Goal: Share content

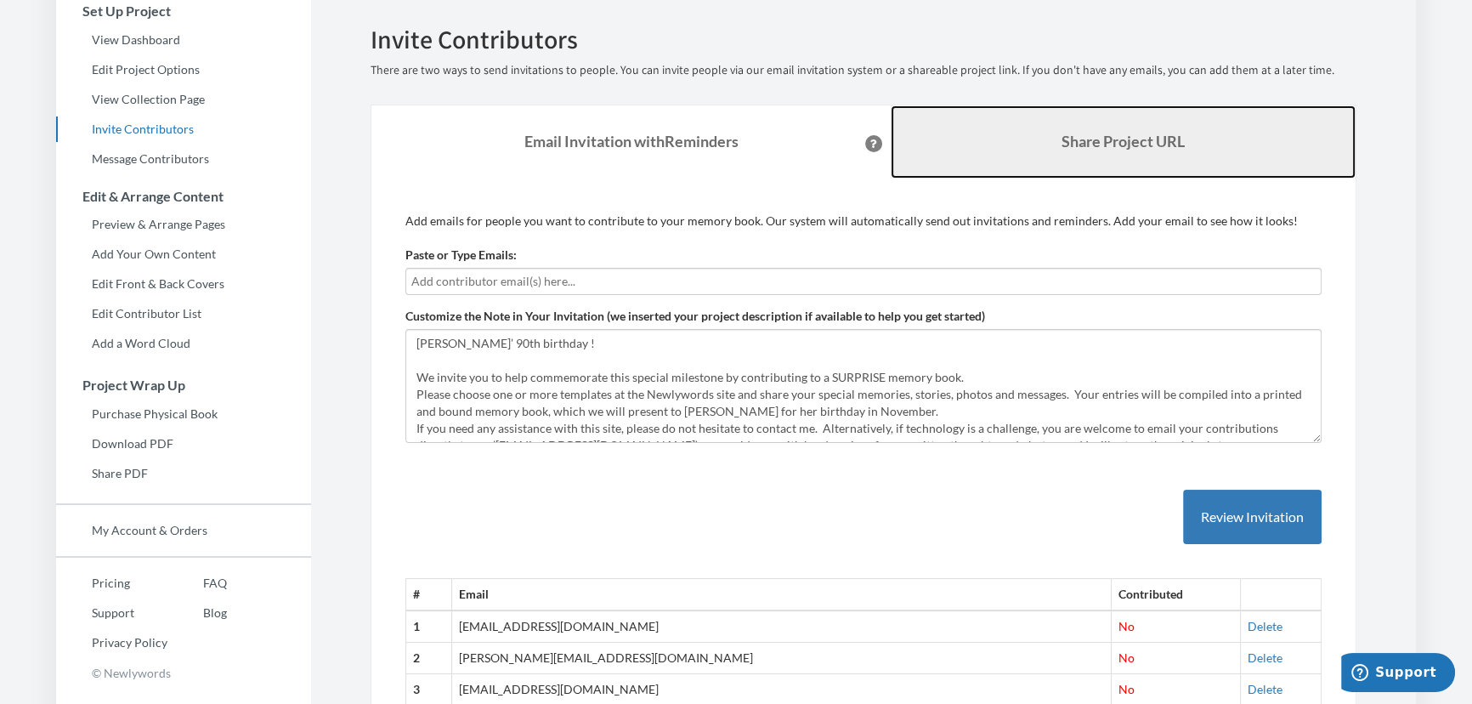
click at [1108, 144] on b "Share Project URL" at bounding box center [1123, 141] width 123 height 19
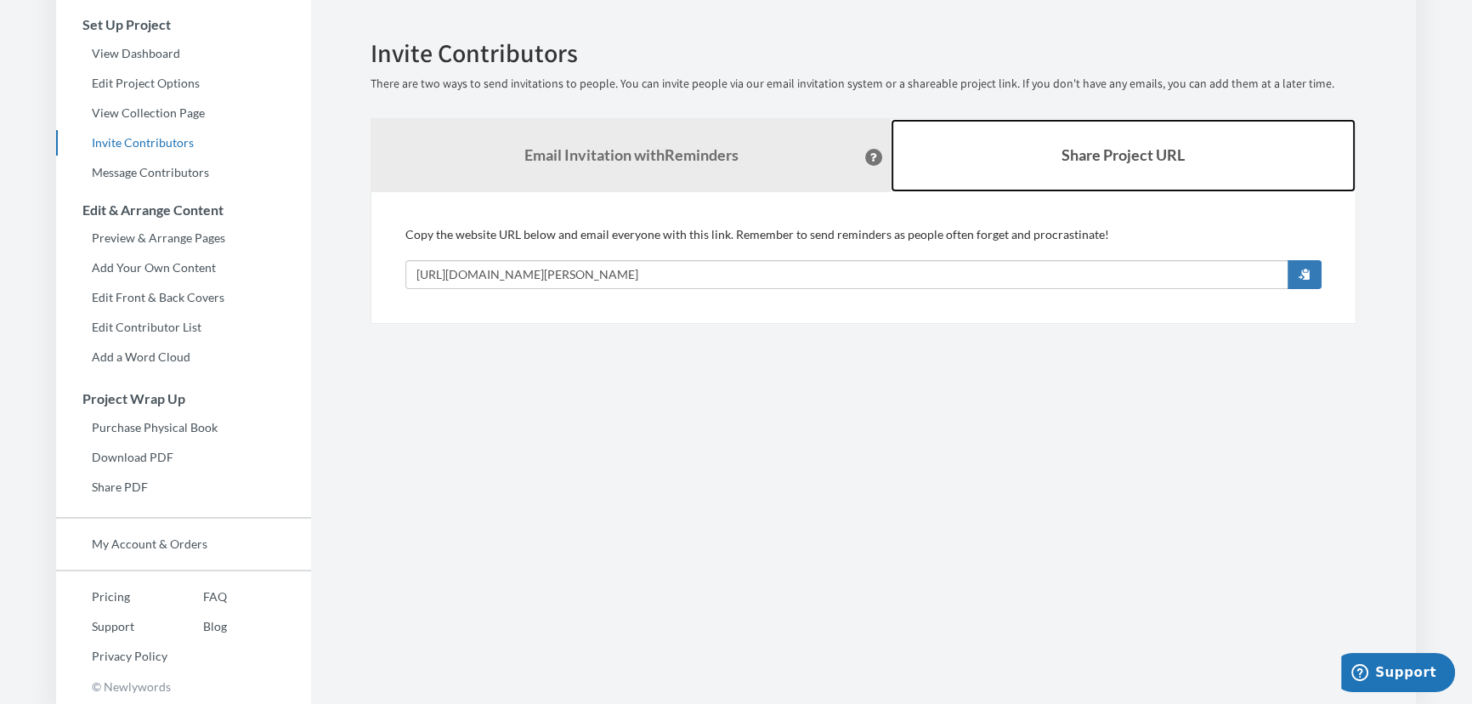
scroll to position [140, 0]
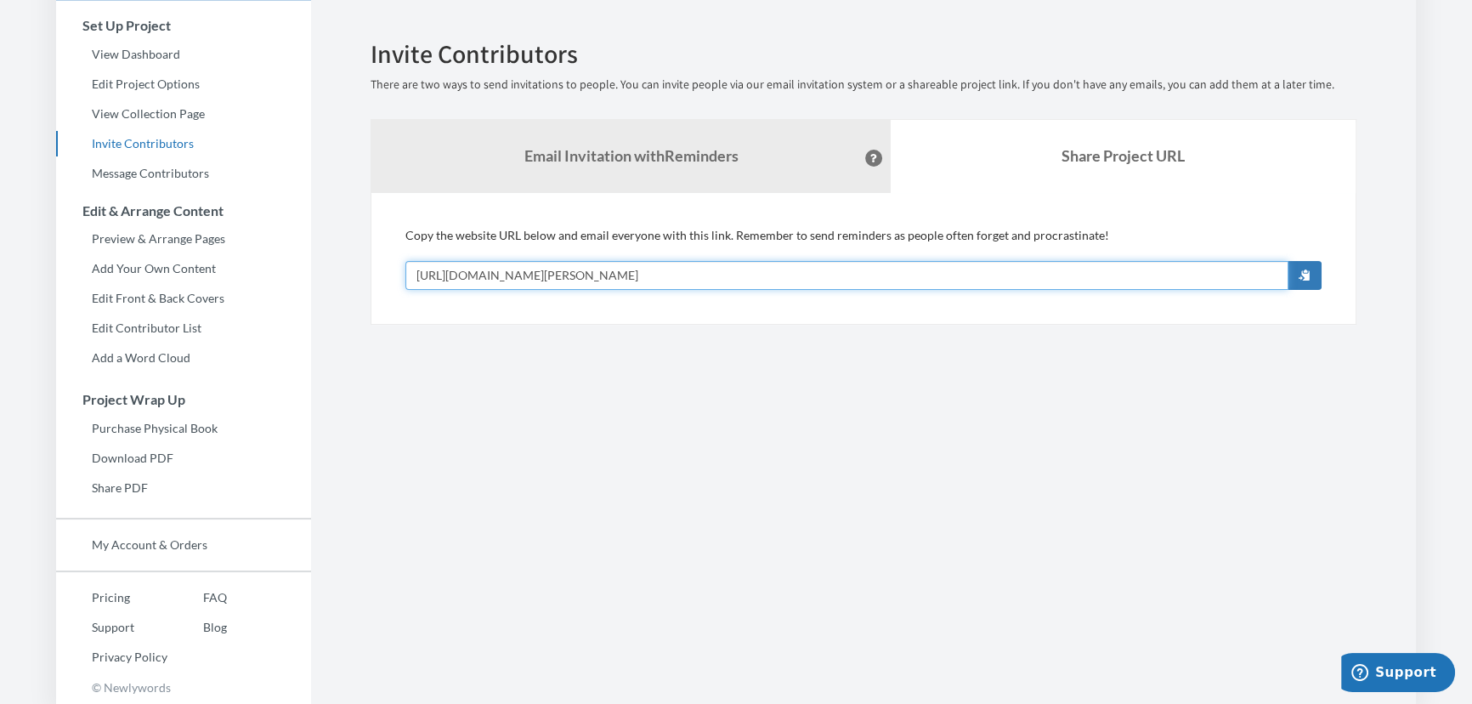
click at [410, 270] on input "[URL][DOMAIN_NAME][PERSON_NAME]" at bounding box center [846, 275] width 883 height 29
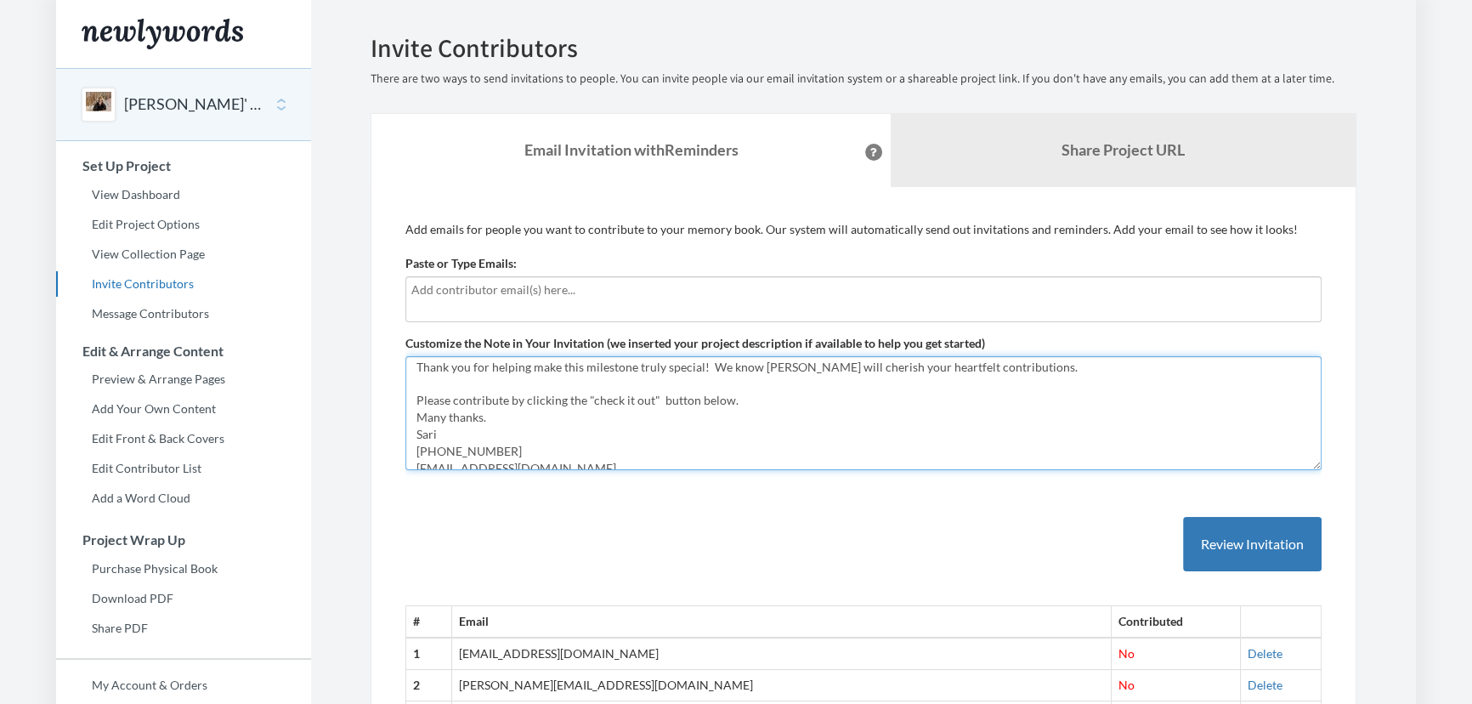
scroll to position [170, 0]
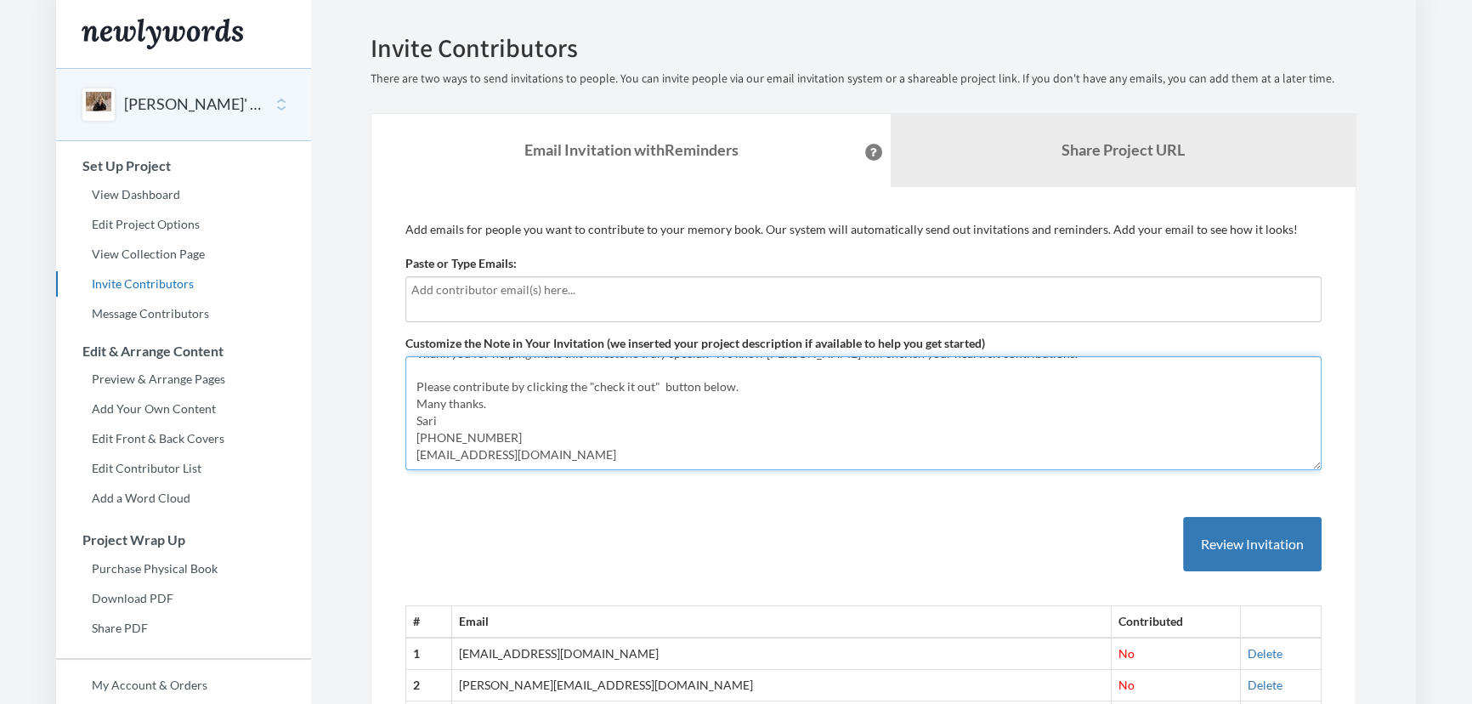
drag, startPoint x: 416, startPoint y: 365, endPoint x: 1085, endPoint y: 462, distance: 676.0
click at [1085, 462] on textarea "[PERSON_NAME]’ 90th birthday ! We invite you to help commemorate this special m…" at bounding box center [863, 413] width 916 height 114
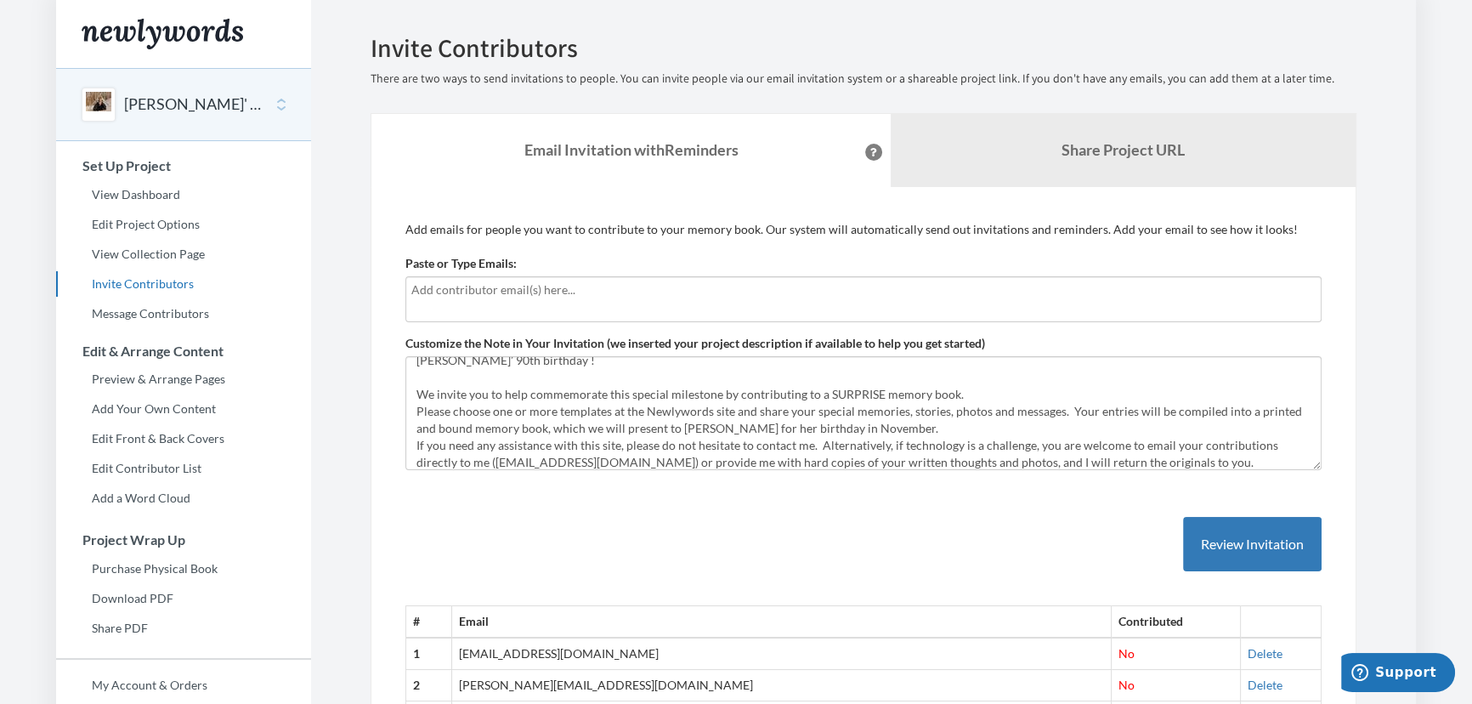
scroll to position [0, 0]
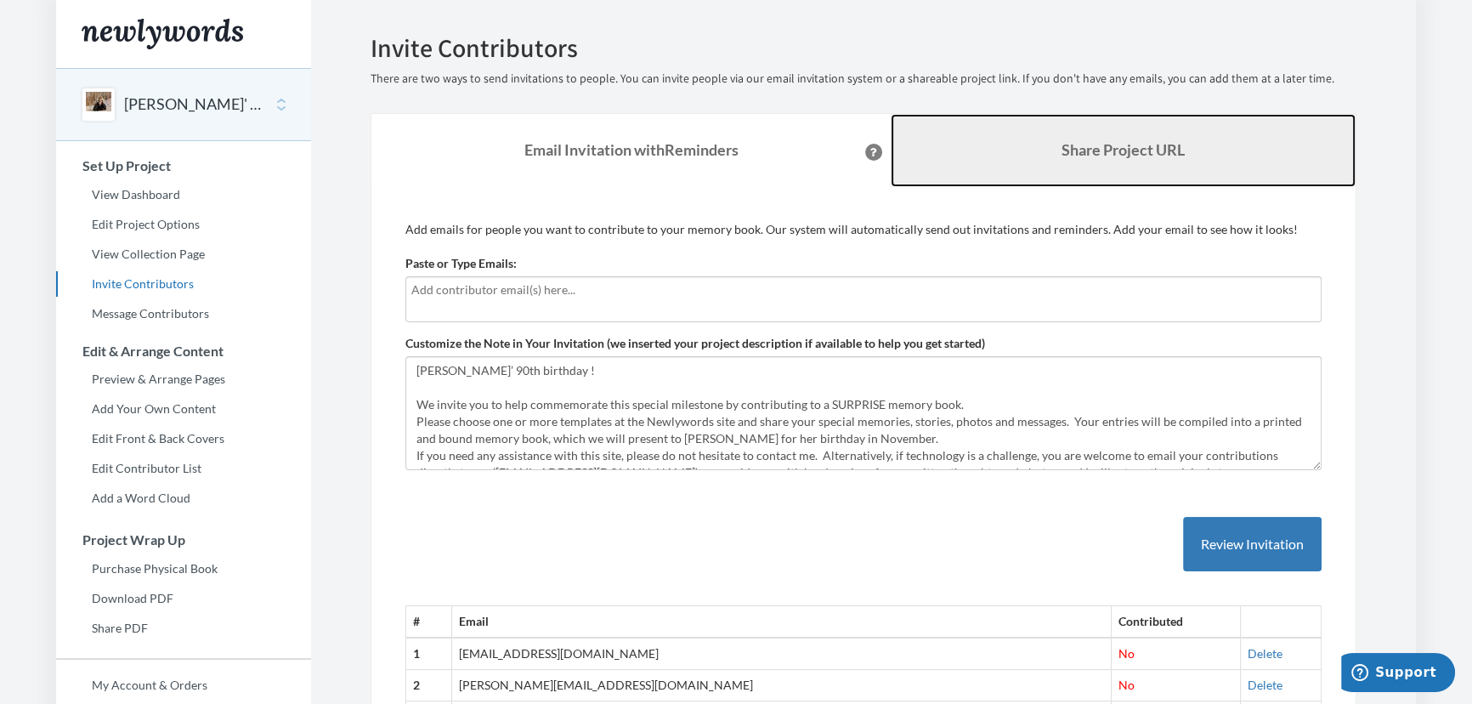
click at [1113, 147] on b "Share Project URL" at bounding box center [1123, 149] width 123 height 19
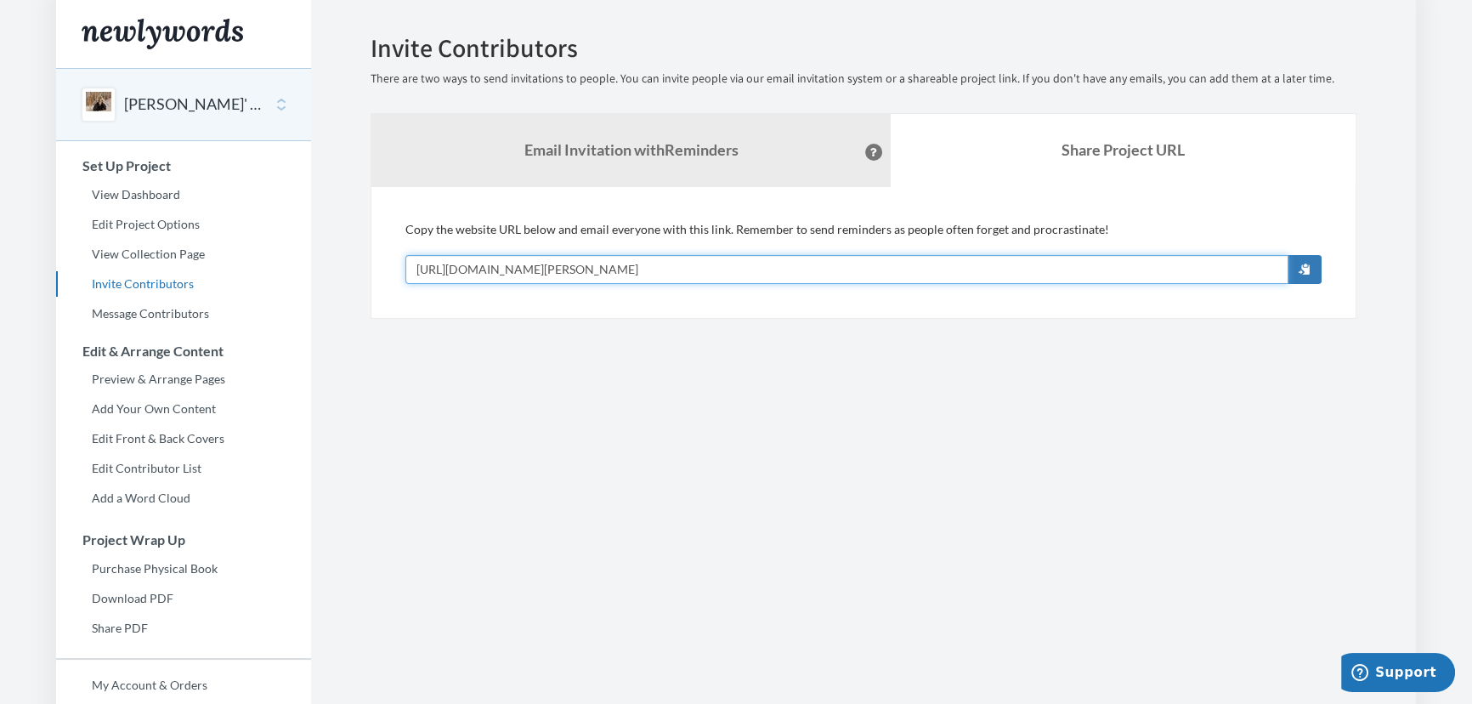
click at [794, 275] on input "[URL][DOMAIN_NAME][PERSON_NAME]" at bounding box center [846, 269] width 883 height 29
